Goal: Check status: Check status

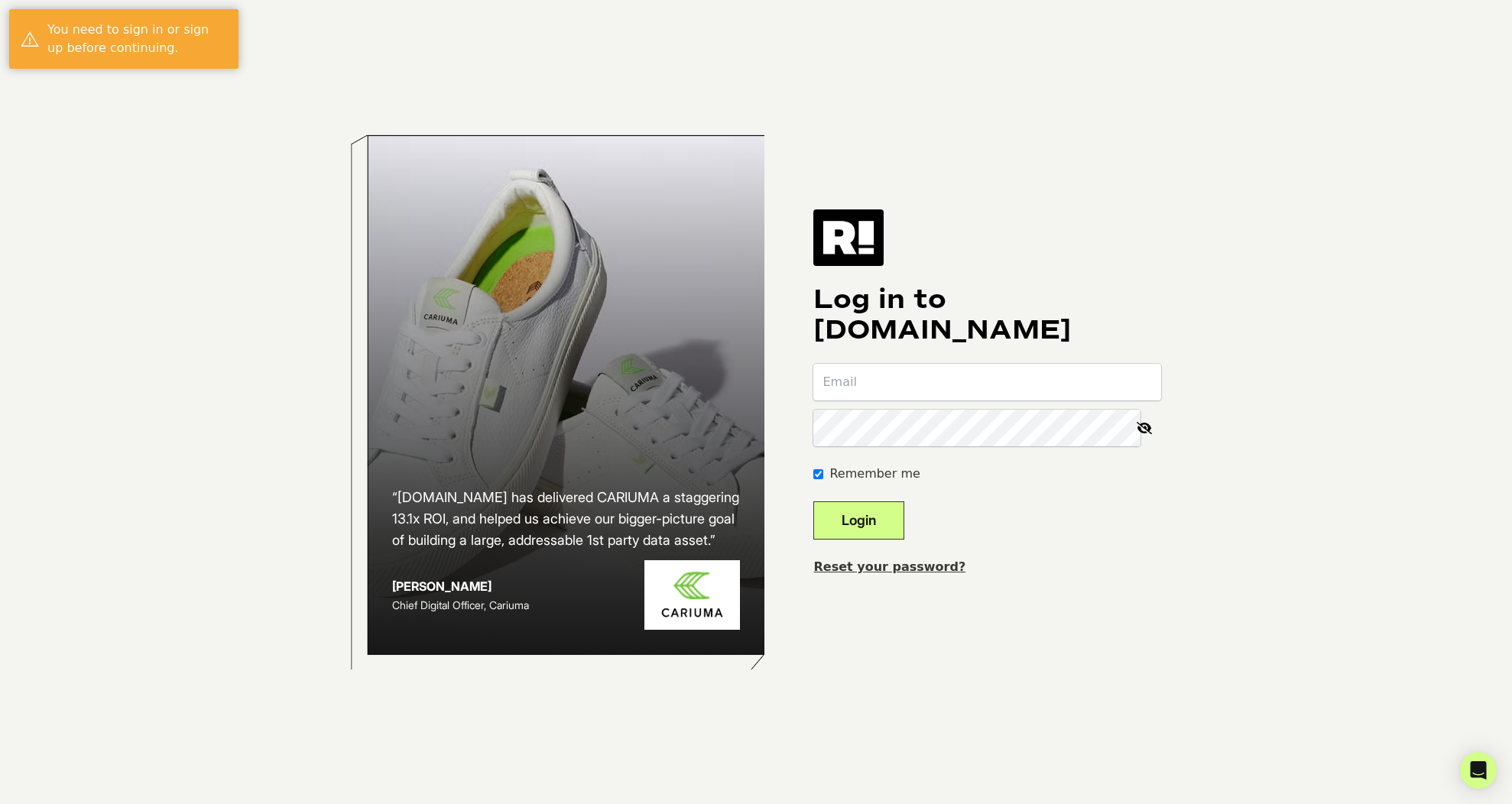
drag, startPoint x: 1244, startPoint y: 43, endPoint x: 1137, endPoint y: 382, distance: 355.5
click at [813, 594] on div at bounding box center [813, 594] width 0 height 0
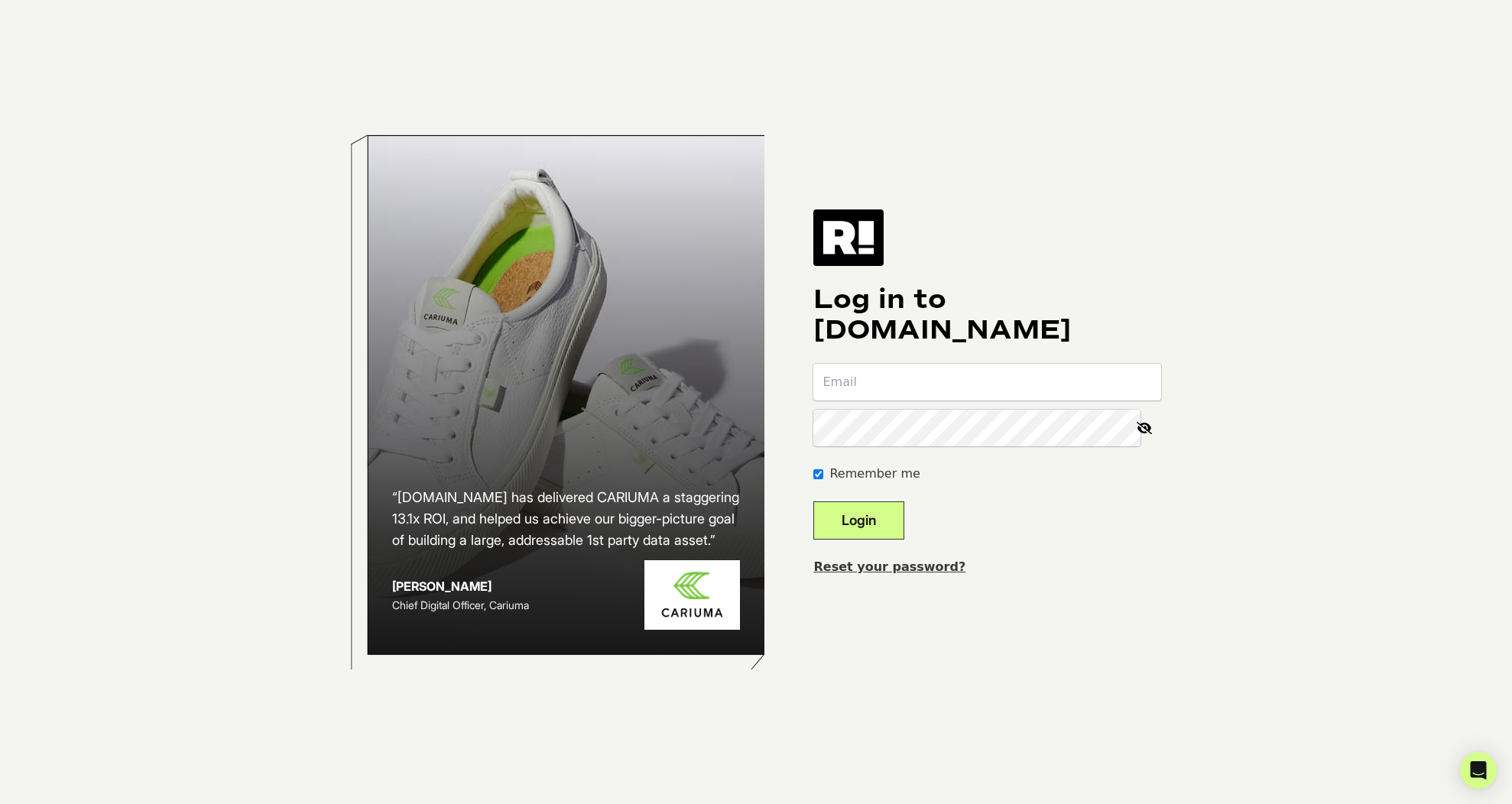
type input "jayson@zendwellness.com"
click at [904, 516] on button "Login" at bounding box center [859, 520] width 91 height 39
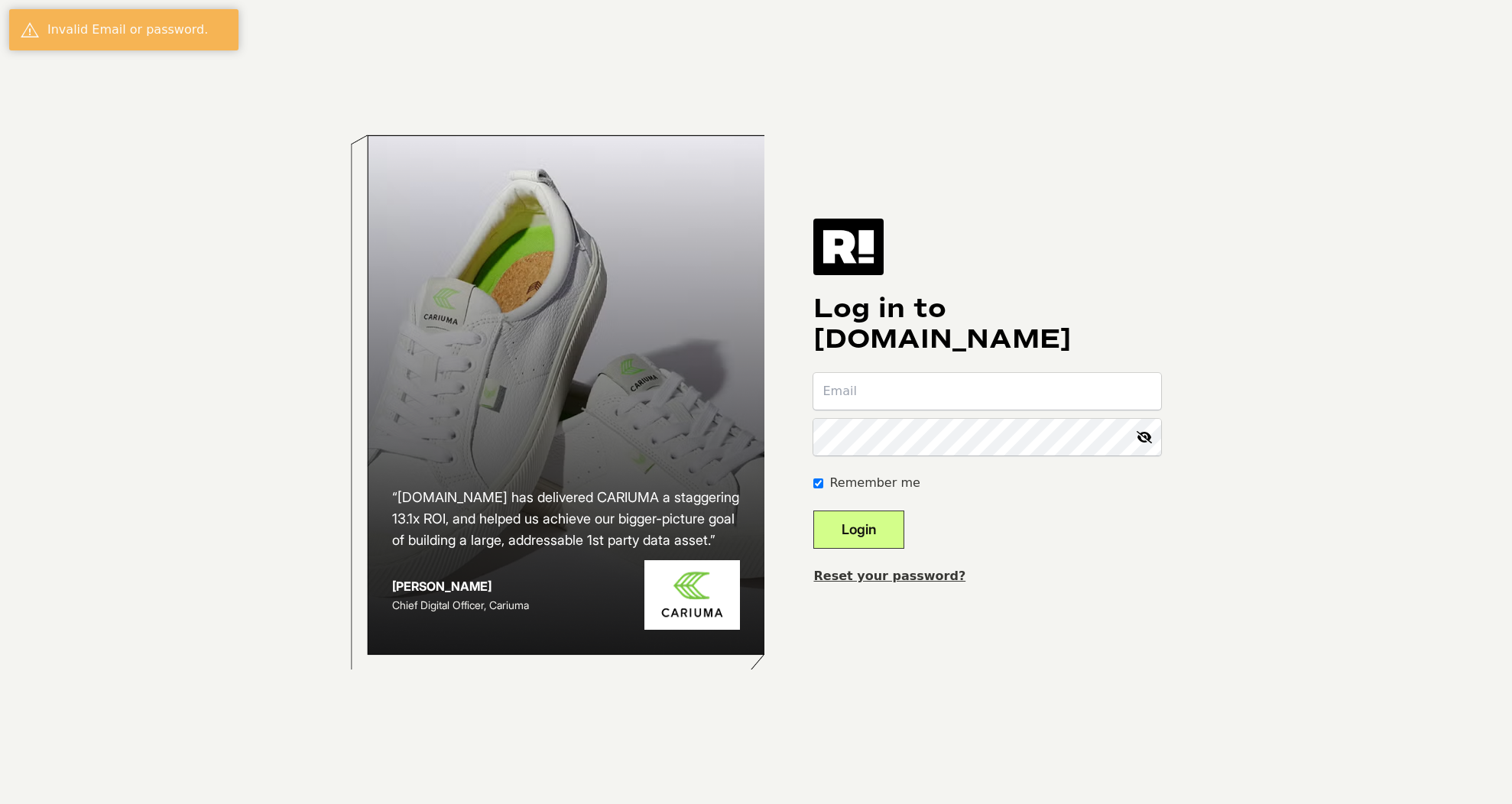
type input "[PERSON_NAME][EMAIL_ADDRESS][DOMAIN_NAME]"
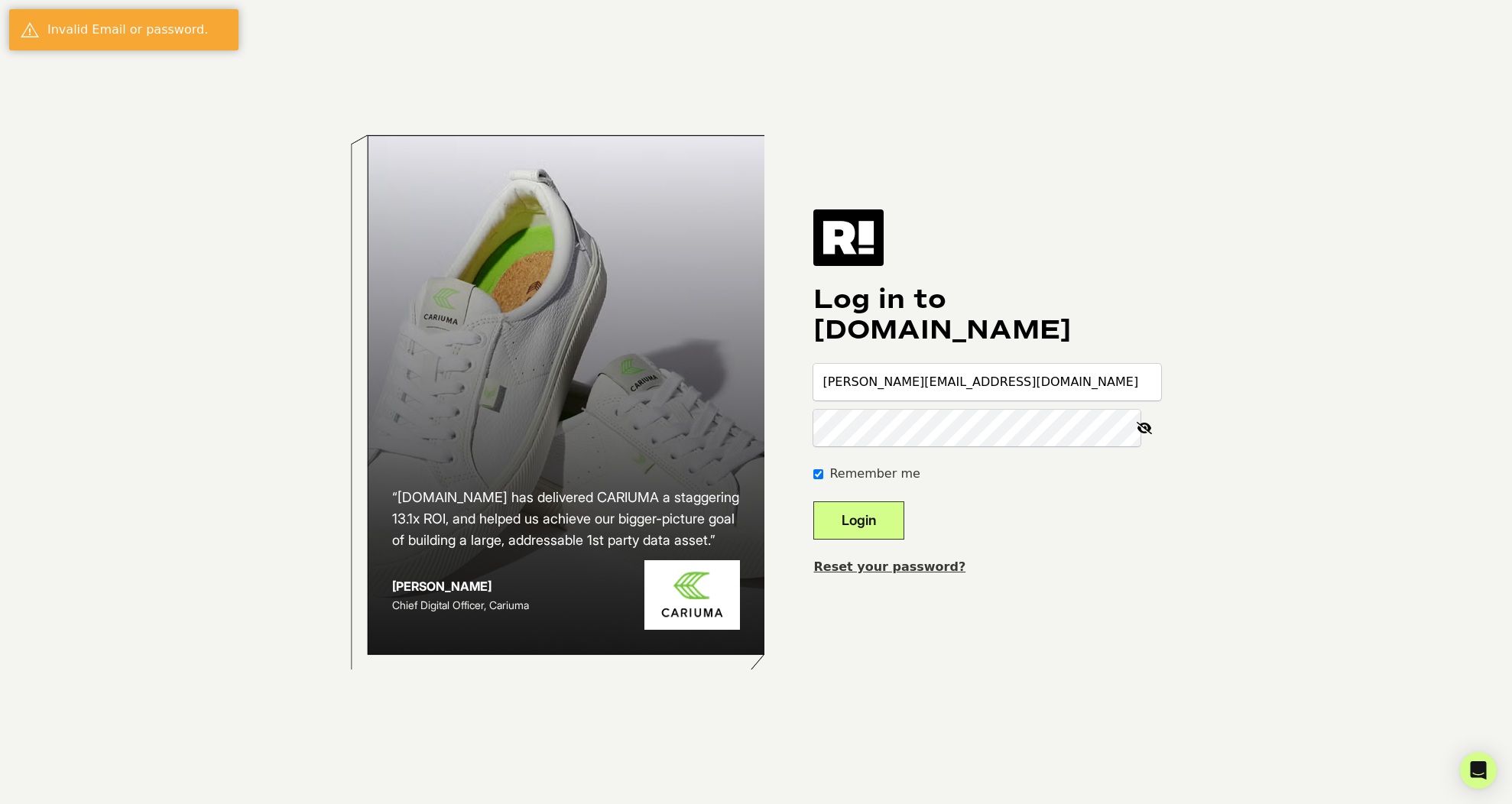
click at [1258, 295] on body "“Retention.com has delivered CARIUMA a staggering 13.1x ROI, and helped us achi…" at bounding box center [756, 402] width 1512 height 804
click at [1145, 423] on icon at bounding box center [1145, 428] width 34 height 37
click at [904, 518] on button "Login" at bounding box center [859, 520] width 91 height 39
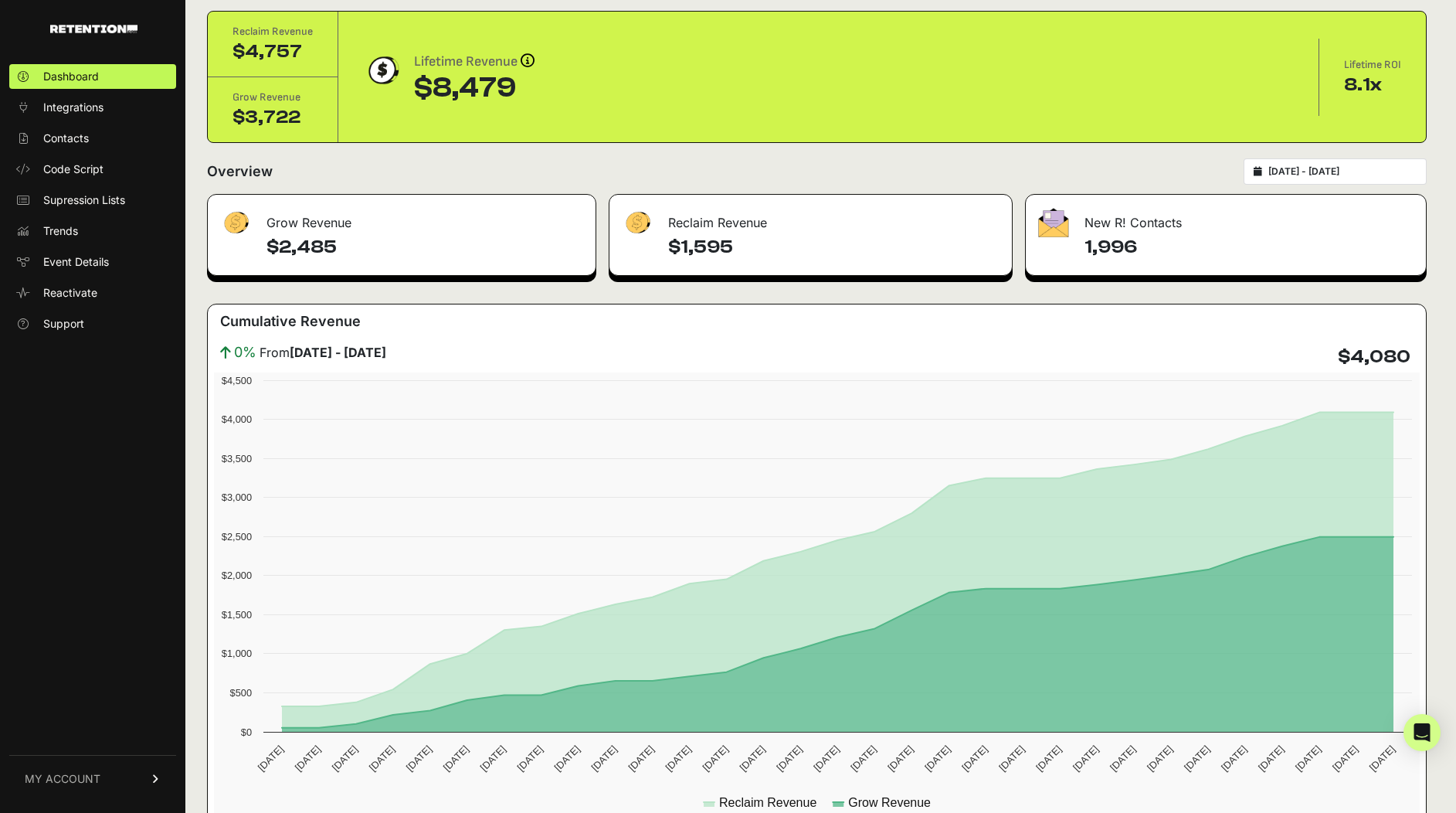
scroll to position [49, 0]
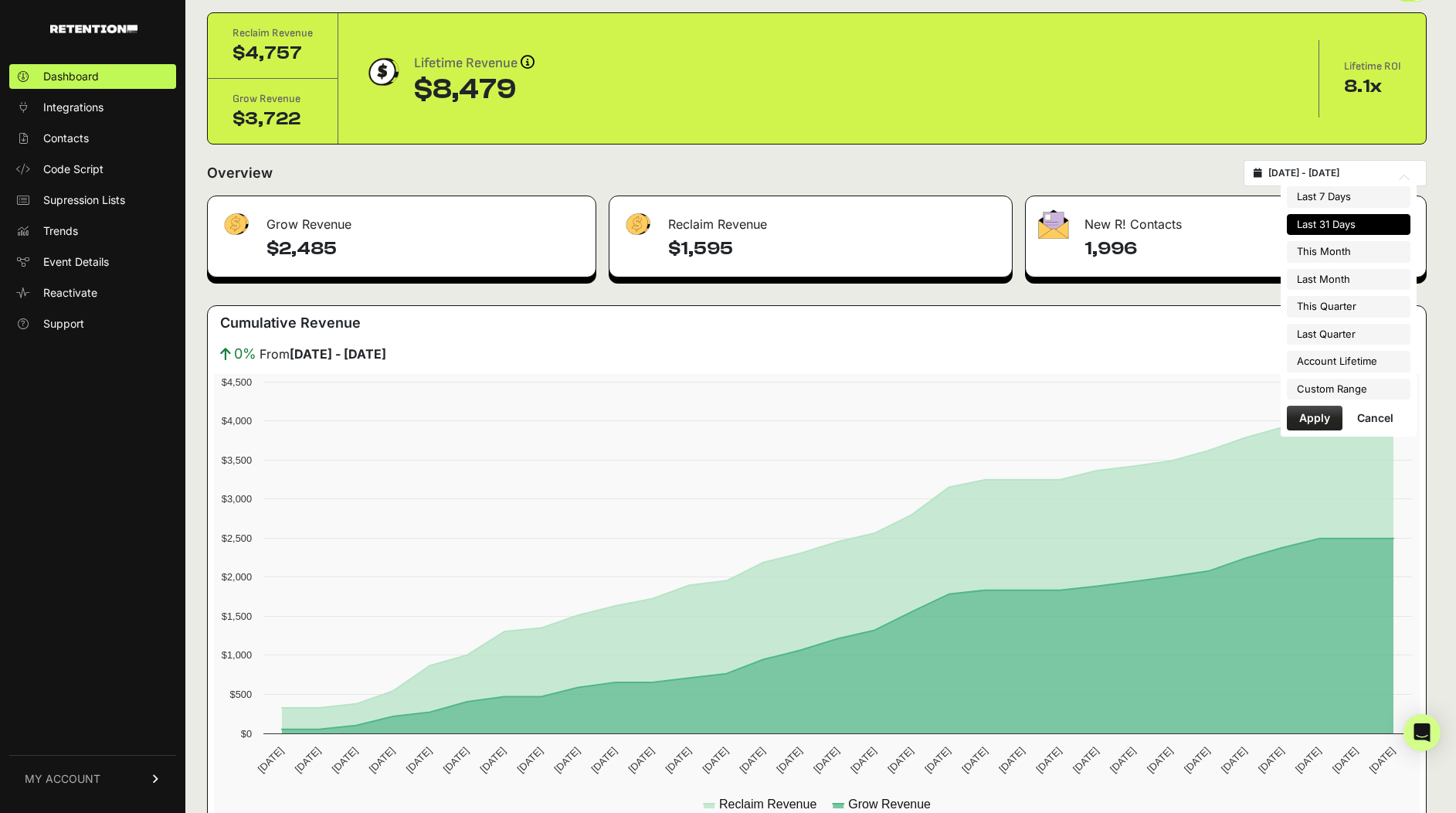
click at [1303, 175] on input "2025-08-19 - 2025-09-18" at bounding box center [1342, 173] width 148 height 12
click at [1334, 271] on li "Last Month" at bounding box center [1348, 280] width 124 height 22
type input "[DATE] - [DATE]"
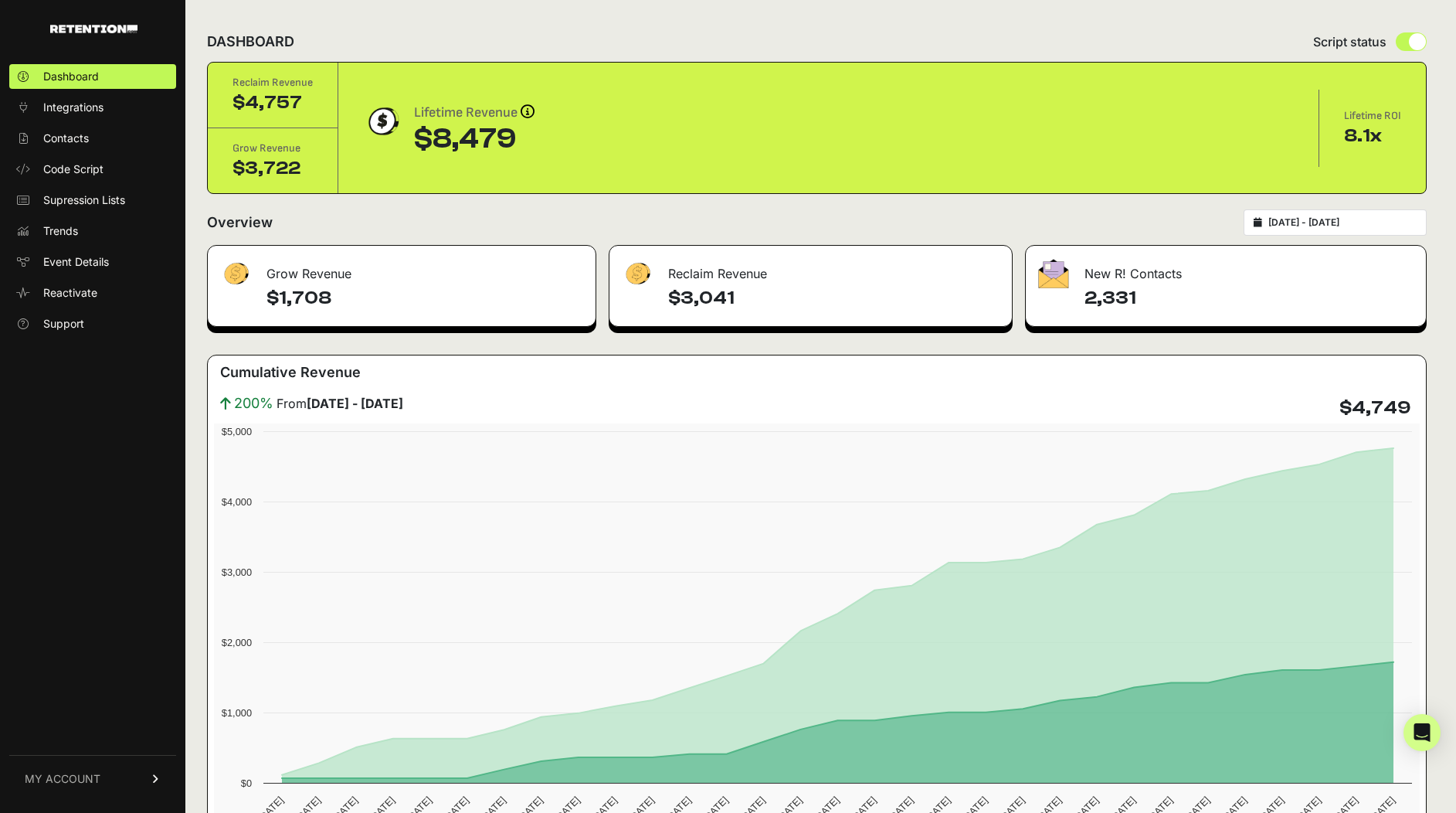
click at [1328, 218] on input "[DATE] - [DATE]" at bounding box center [1342, 223] width 148 height 12
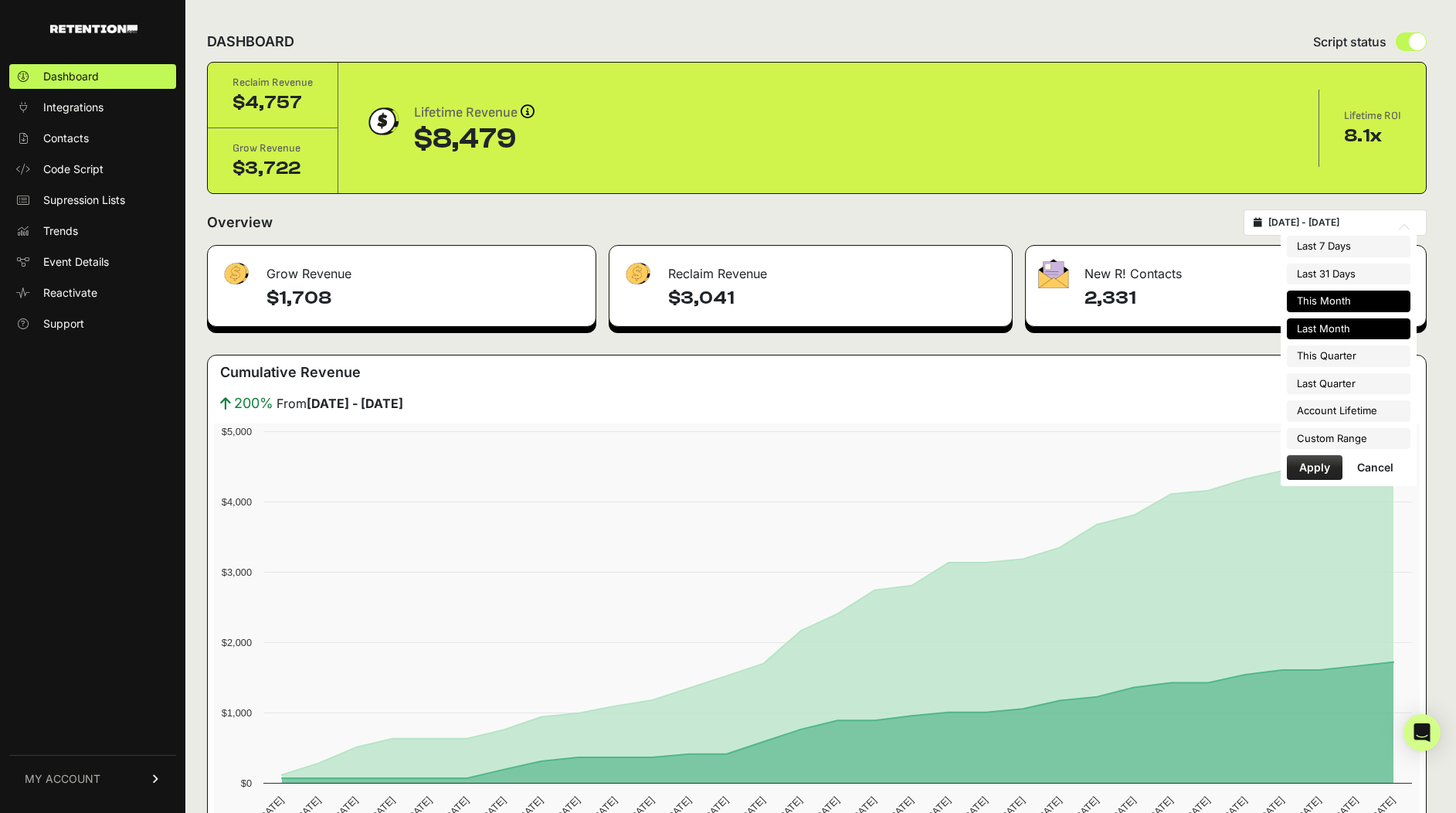
click at [1341, 301] on li "This Month" at bounding box center [1348, 302] width 124 height 22
type input "[DATE] - [DATE]"
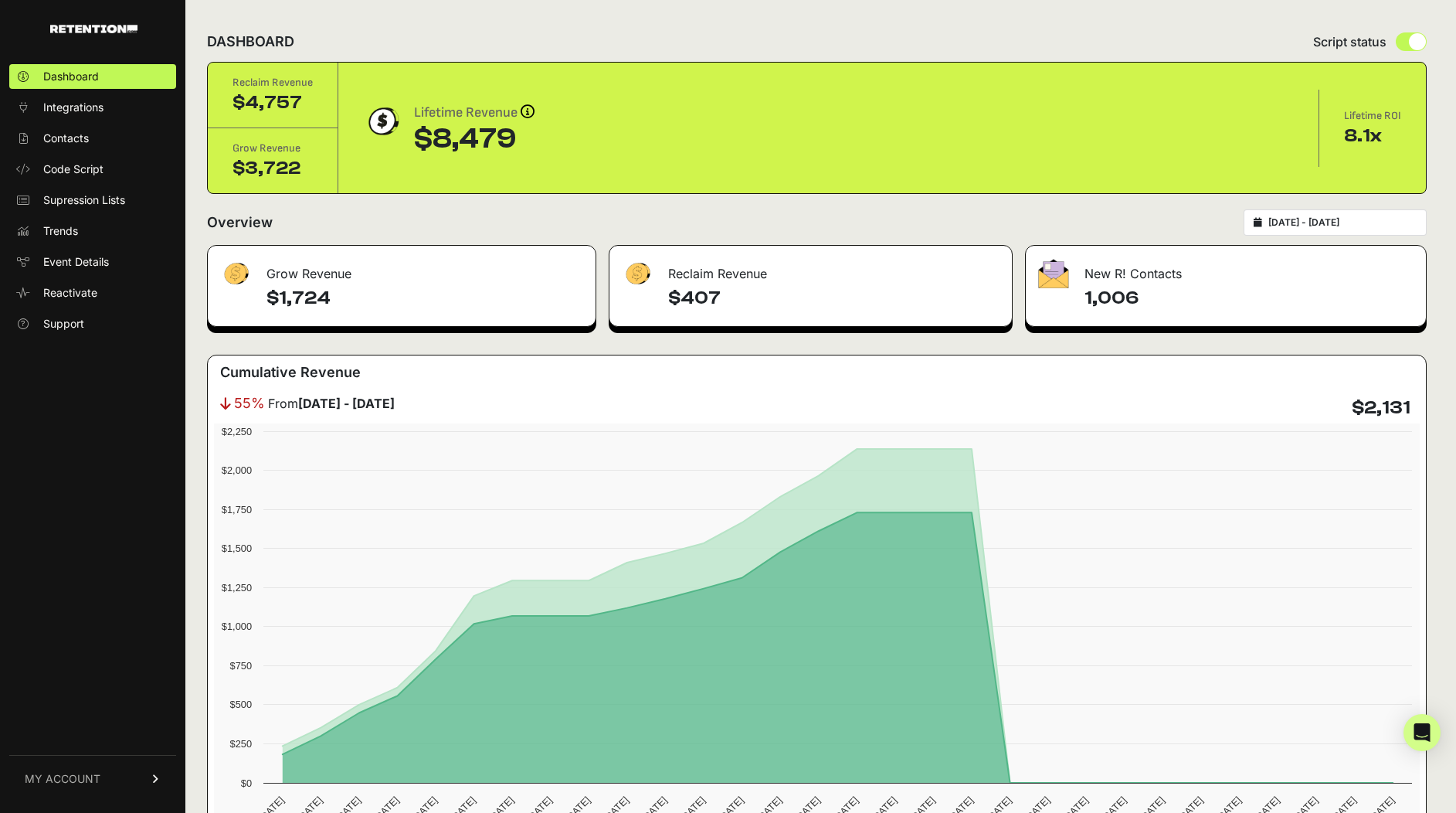
click at [1354, 230] on div "[DATE] - [DATE]" at bounding box center [1334, 223] width 183 height 27
click at [1298, 229] on div "[DATE] - [DATE]" at bounding box center [1334, 223] width 183 height 27
click at [1291, 222] on input "[DATE] - [DATE]" at bounding box center [1342, 223] width 148 height 12
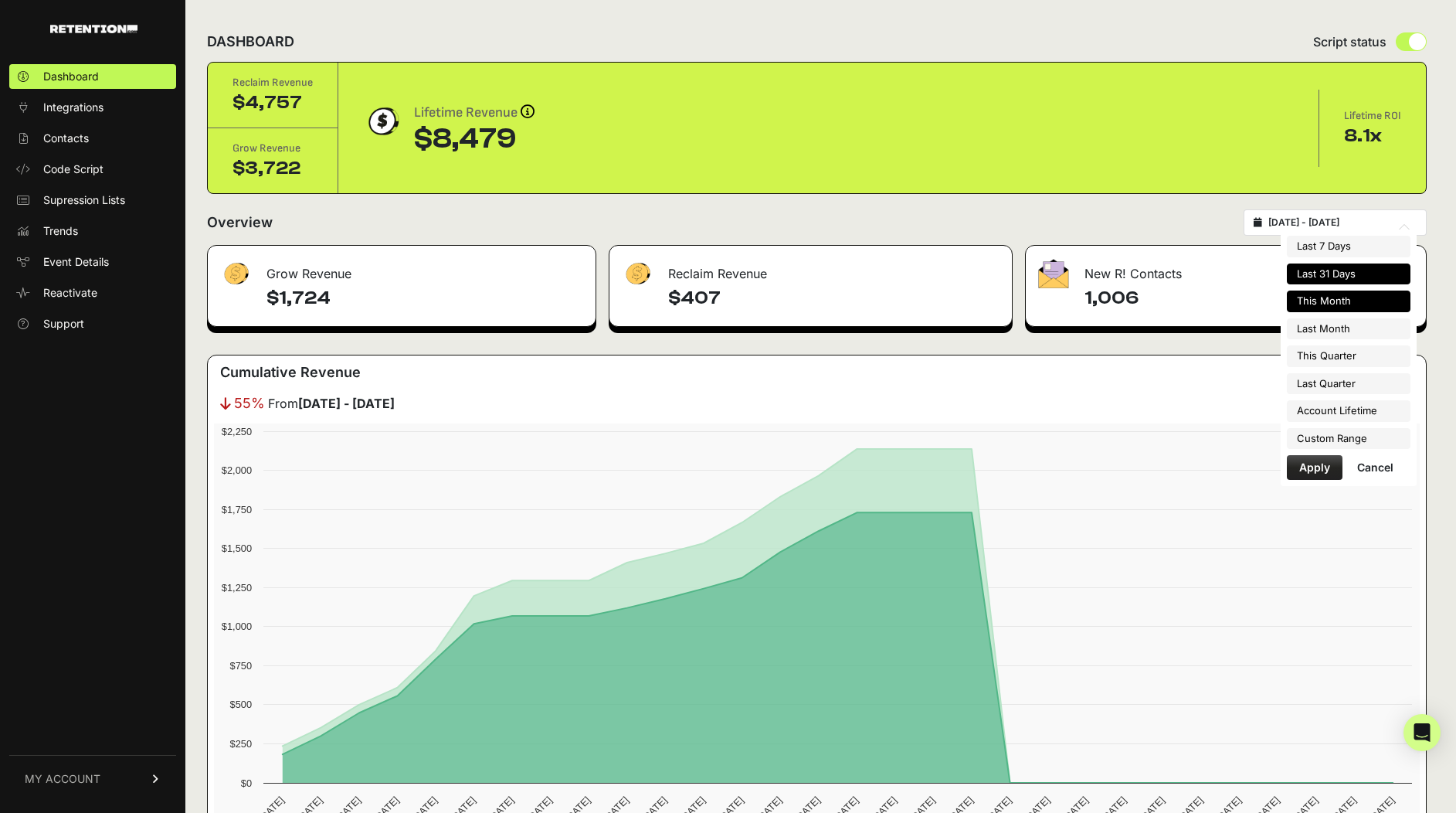
click at [1352, 277] on li "Last 31 Days" at bounding box center [1348, 274] width 124 height 22
type input "[DATE] - [DATE]"
